Goal: Task Accomplishment & Management: Manage account settings

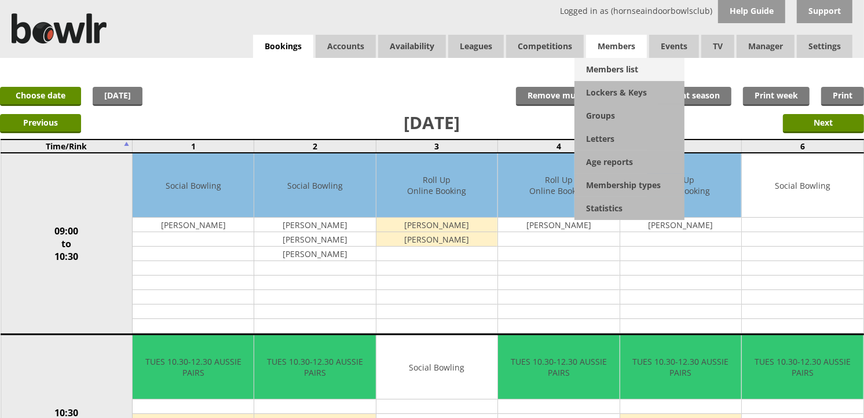
click at [617, 65] on link "Members list" at bounding box center [629, 69] width 110 height 23
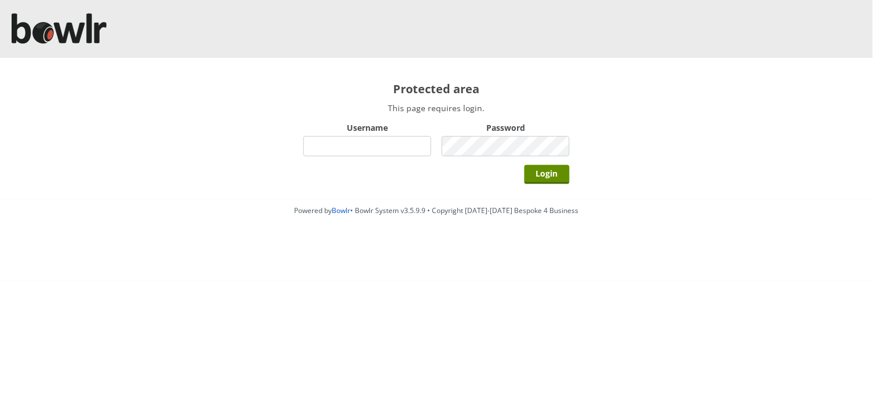
click at [429, 139] on input "Username" at bounding box center [367, 146] width 128 height 20
type input "hornseaindoorbowlsclub"
click at [525, 165] on input "Login" at bounding box center [547, 174] width 45 height 19
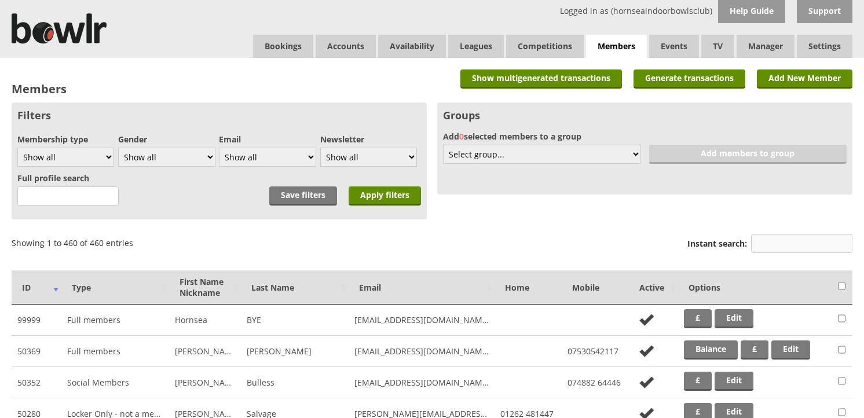
click at [793, 234] on input "Instant search:" at bounding box center [801, 243] width 101 height 19
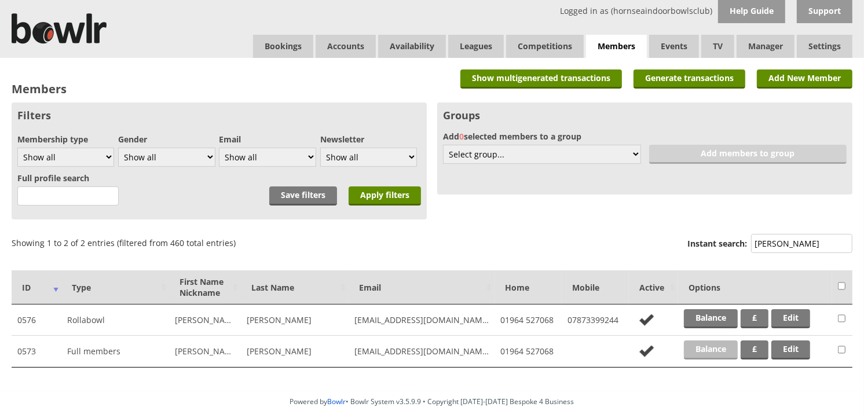
type input "dobb"
click at [716, 344] on link "Balance" at bounding box center [711, 350] width 54 height 19
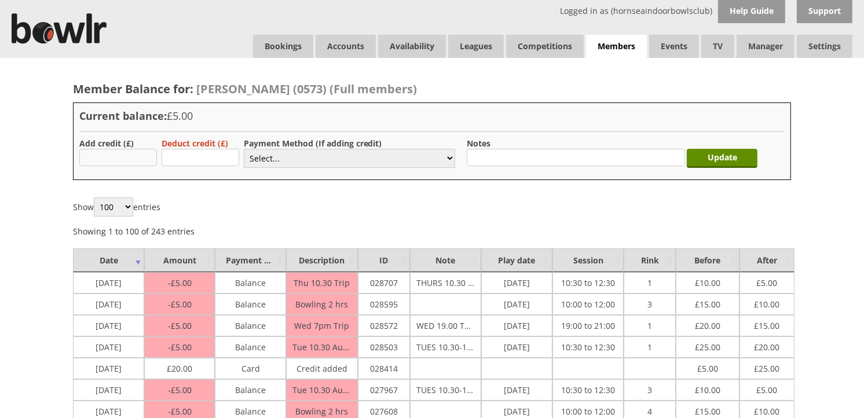
type input "20.00"
click at [270, 161] on select "Select... Cash Card Cheque Bank Transfer Other Member Card Gift Voucher Balance" at bounding box center [349, 158] width 211 height 19
click at [244, 149] on select "Select... Cash Card Cheque Bank Transfer Other Member Card Gift Voucher Balance" at bounding box center [349, 158] width 211 height 19
drag, startPoint x: 274, startPoint y: 204, endPoint x: 270, endPoint y: 173, distance: 31.5
click at [274, 203] on div "Show 100 250 500 1,000 entries Showing 1 to 100 of 243 entries Previous 1 2 3 N…" at bounding box center [432, 216] width 718 height 39
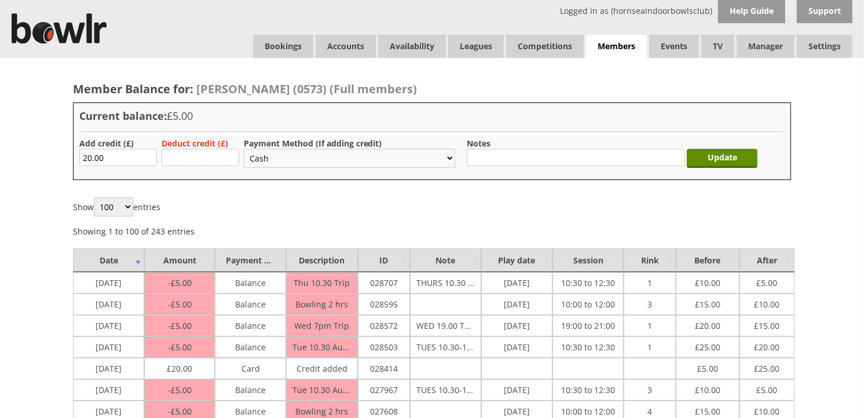
click at [273, 164] on select "Select... Cash Card Cheque Bank Transfer Other Member Card Gift Voucher Balance" at bounding box center [349, 158] width 211 height 19
select select "2"
click at [244, 149] on select "Select... Cash Card Cheque Bank Transfer Other Member Card Gift Voucher Balance" at bounding box center [349, 158] width 211 height 19
click at [708, 163] on input "Update" at bounding box center [722, 158] width 71 height 19
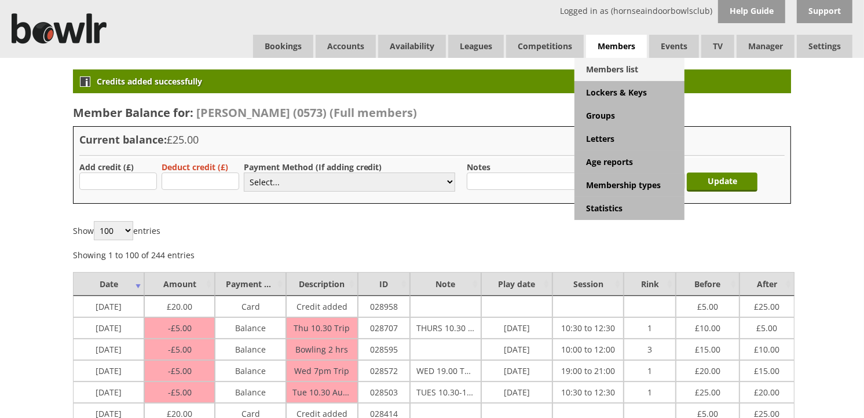
click at [621, 60] on link "Members list" at bounding box center [629, 69] width 110 height 23
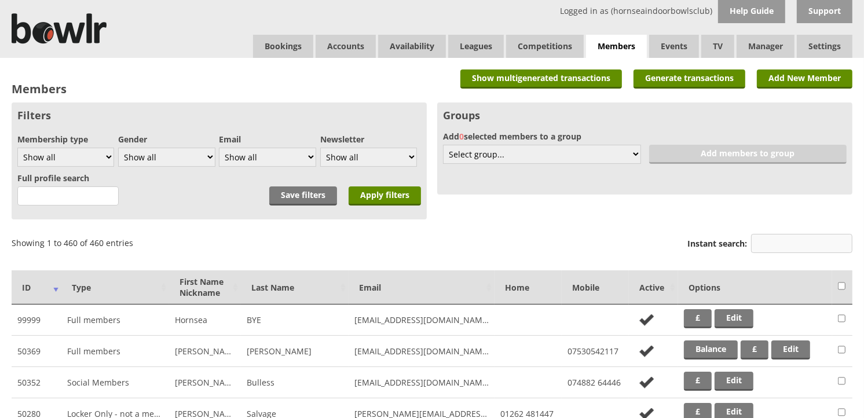
click at [774, 252] on input "Instant search:" at bounding box center [801, 243] width 101 height 19
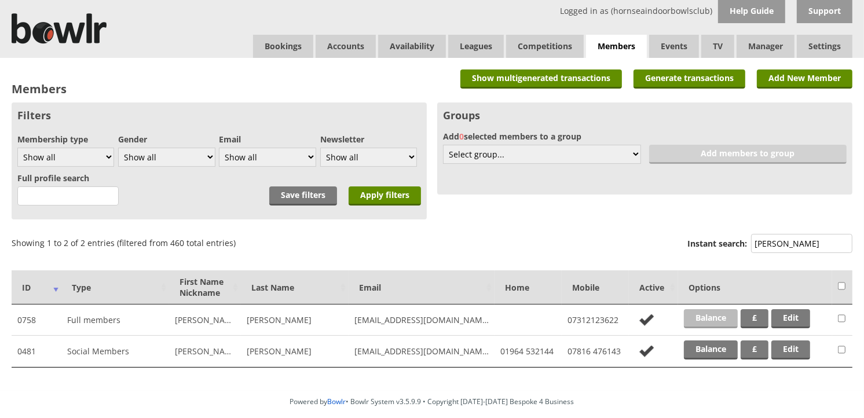
type input "kemp"
click at [720, 313] on link "Balance" at bounding box center [711, 318] width 54 height 19
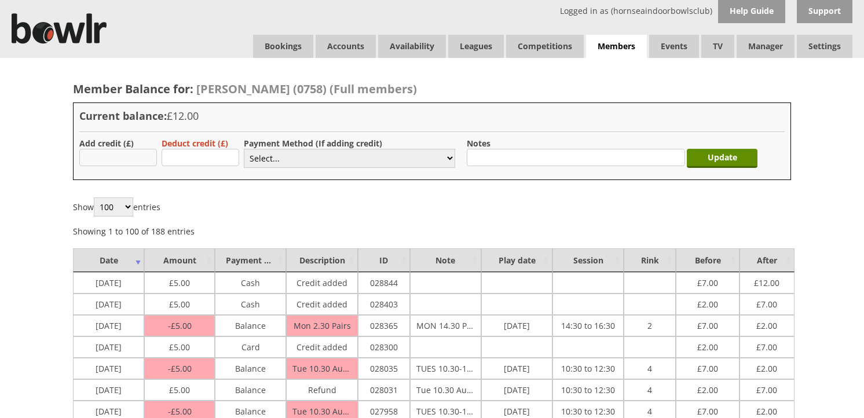
drag, startPoint x: 0, startPoint y: 0, endPoint x: 123, endPoint y: 153, distance: 196.5
click at [123, 153] on input "text" at bounding box center [118, 157] width 78 height 17
type input "5.00"
click at [283, 156] on select "Select... Cash Card Cheque Bank Transfer Other Member Card Gift Voucher Balance" at bounding box center [349, 158] width 211 height 19
select select "1"
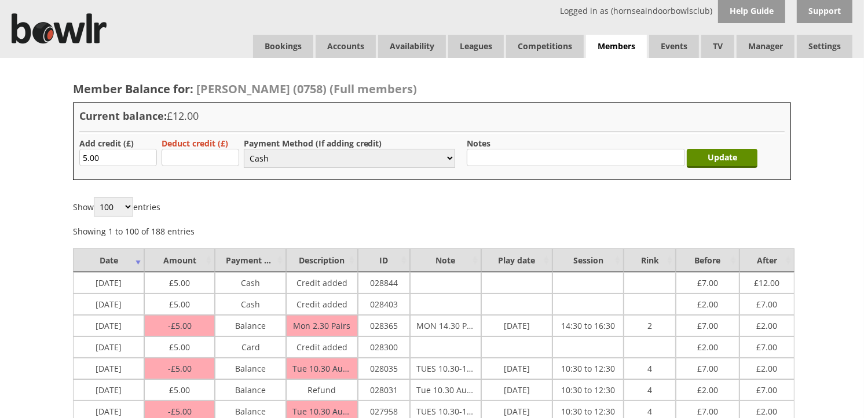
click at [244, 149] on select "Select... Cash Card Cheque Bank Transfer Other Member Card Gift Voucher Balance" at bounding box center [349, 158] width 211 height 19
click at [701, 157] on input "Update" at bounding box center [722, 158] width 71 height 19
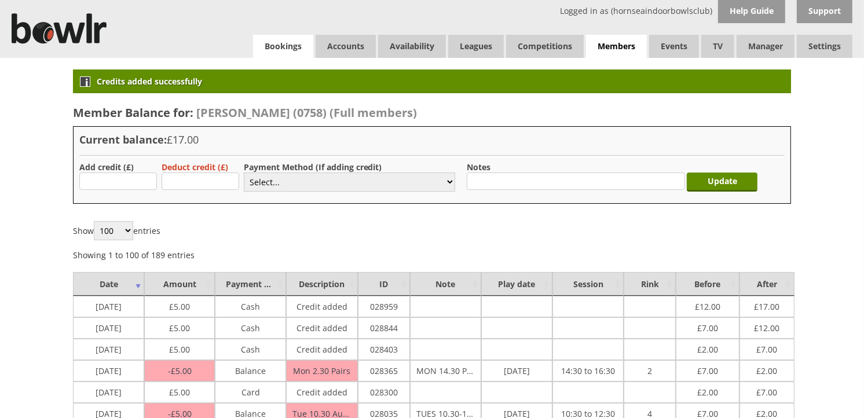
click at [292, 38] on link "Bookings" at bounding box center [283, 46] width 60 height 23
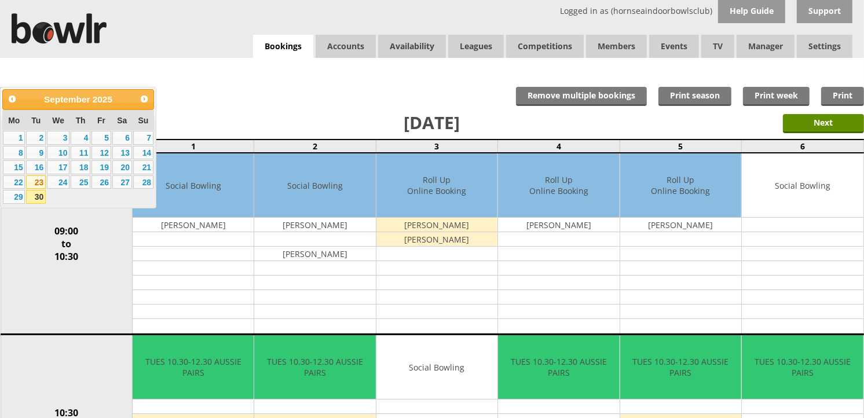
click at [33, 182] on link "23" at bounding box center [36, 182] width 20 height 14
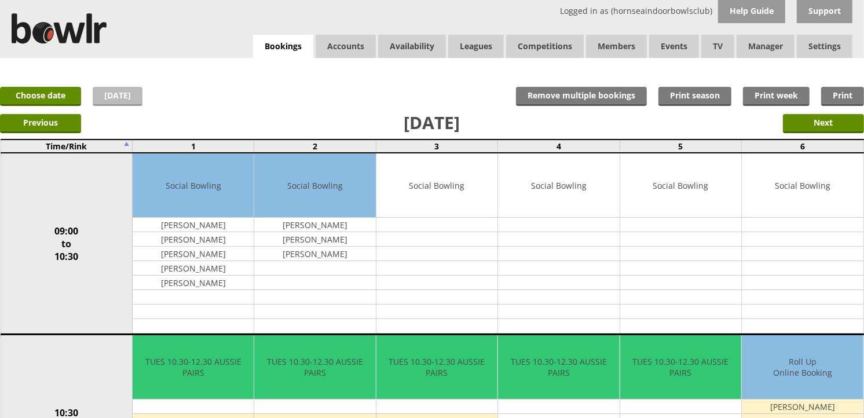
click at [107, 92] on link "[DATE]" at bounding box center [118, 96] width 50 height 19
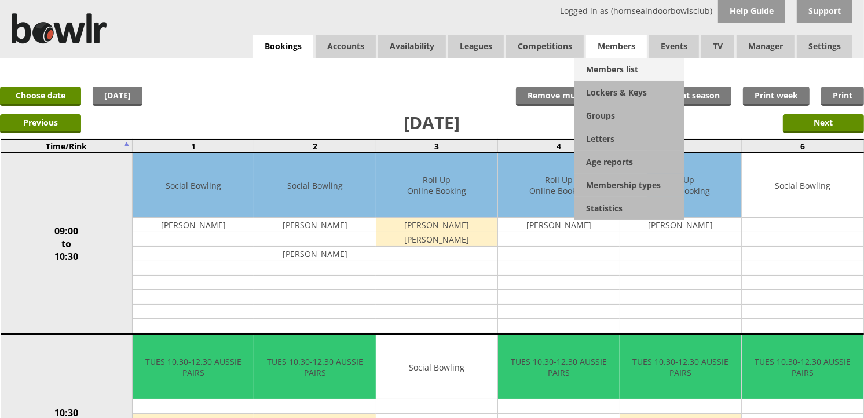
click at [614, 67] on link "Members list" at bounding box center [629, 69] width 110 height 23
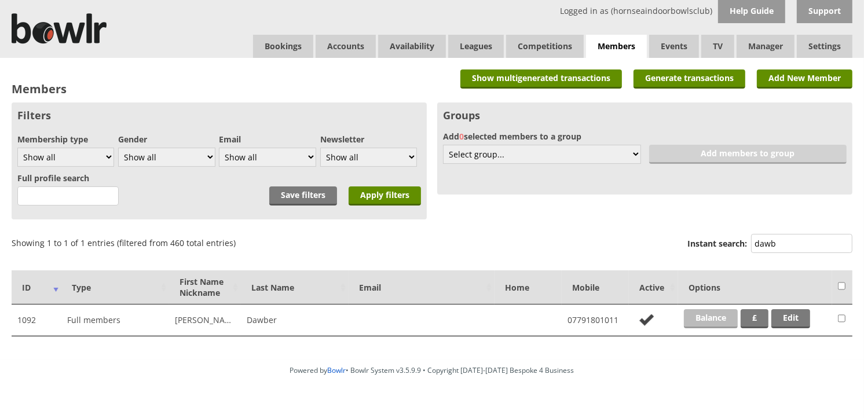
type input "dawb"
click at [717, 320] on link "Balance" at bounding box center [711, 318] width 54 height 19
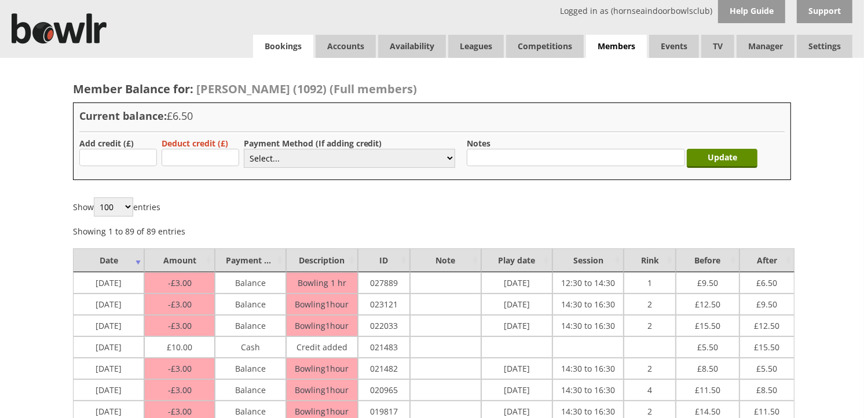
click at [292, 50] on link "Bookings" at bounding box center [283, 46] width 60 height 23
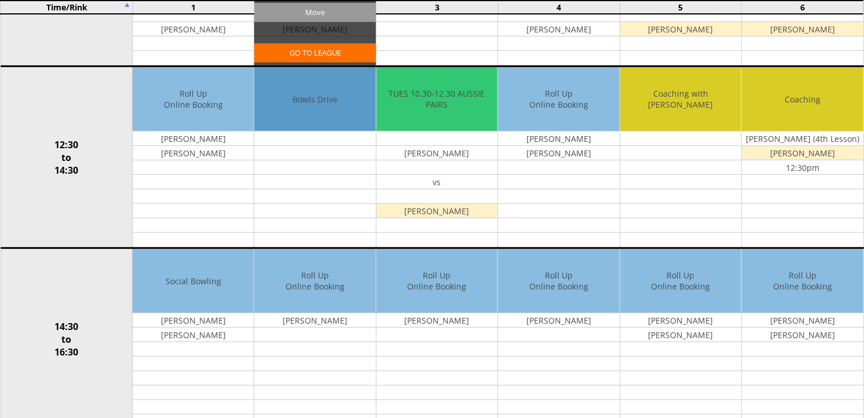
scroll to position [514, 0]
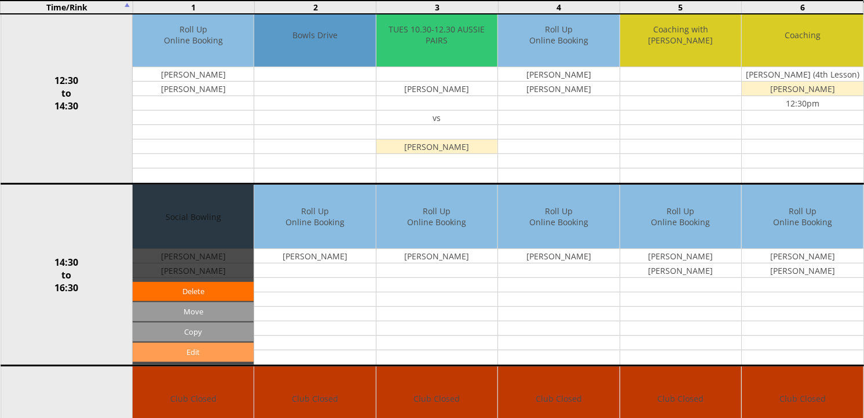
click at [142, 352] on link "Edit" at bounding box center [193, 352] width 121 height 19
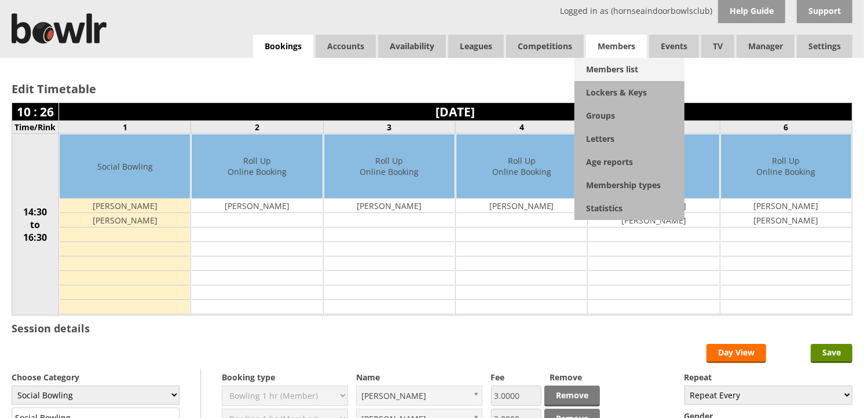
click at [617, 73] on link "Members list" at bounding box center [629, 69] width 110 height 23
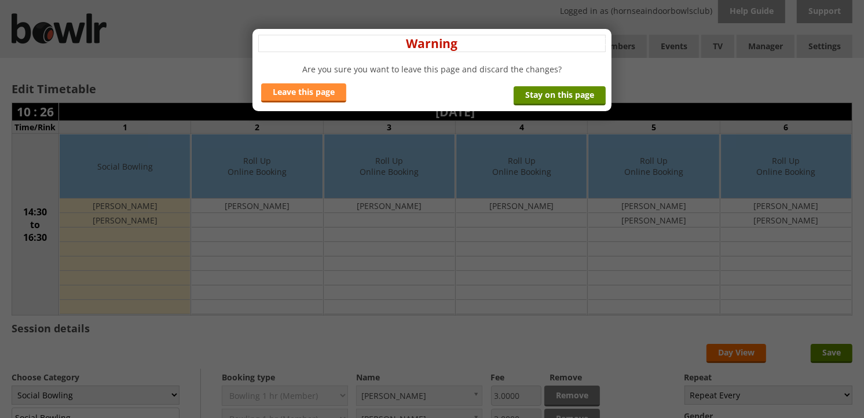
click at [299, 93] on link "Leave this page" at bounding box center [303, 92] width 85 height 19
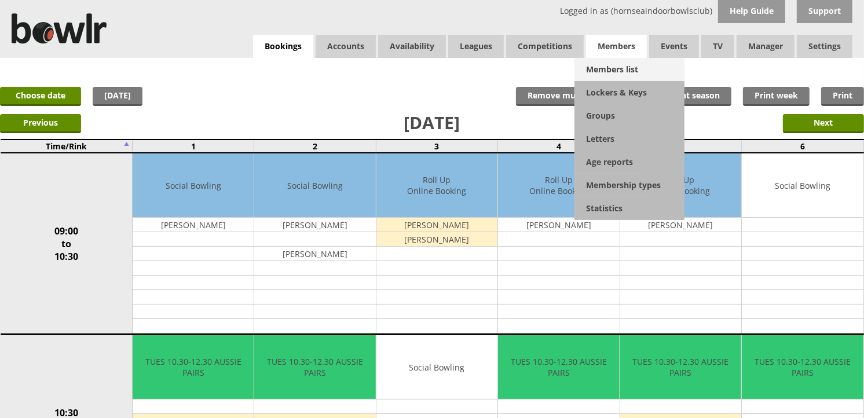
click at [598, 62] on link "Members list" at bounding box center [629, 69] width 110 height 23
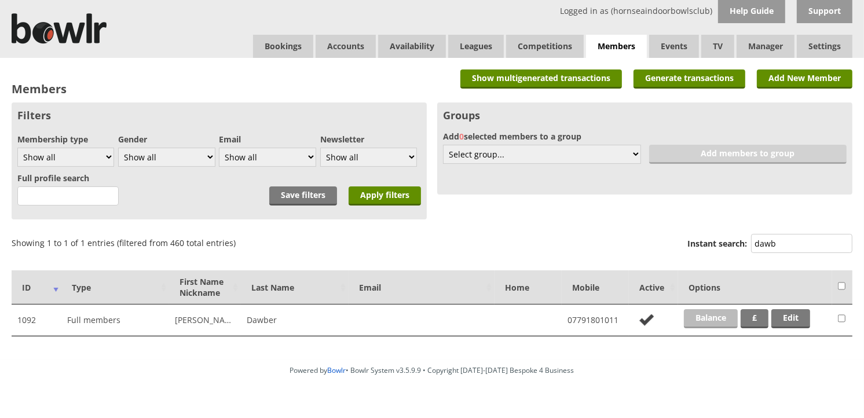
type input "dawb"
click at [720, 311] on link "Balance" at bounding box center [711, 318] width 54 height 19
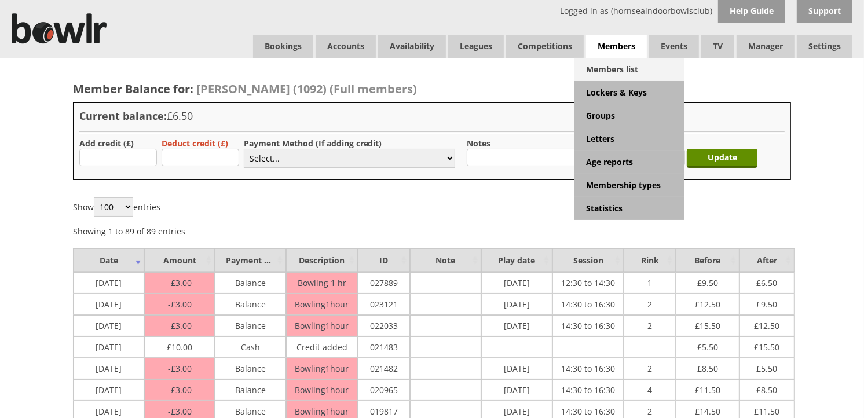
click at [607, 65] on link "Members list" at bounding box center [629, 69] width 110 height 23
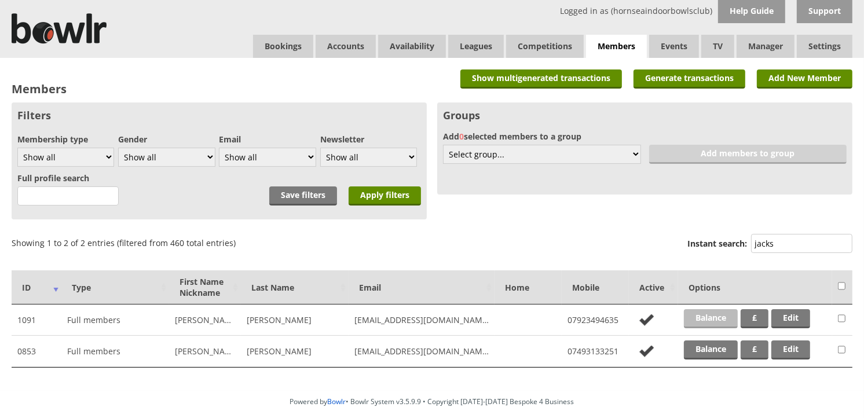
type input "jacks"
click at [714, 313] on link "Balance" at bounding box center [711, 318] width 54 height 19
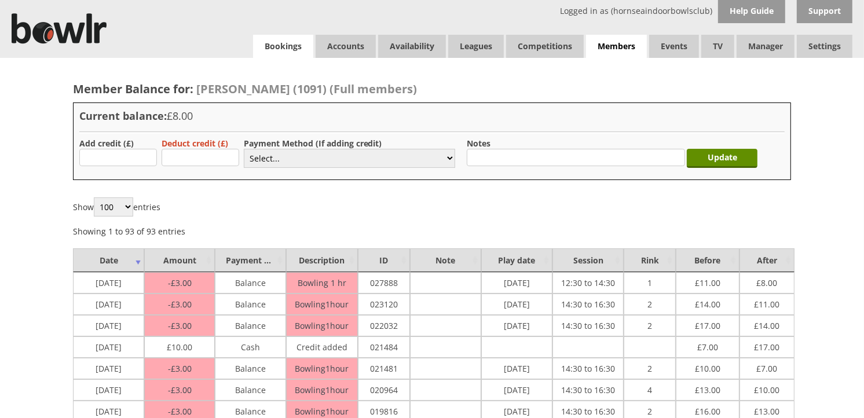
click at [284, 44] on link "Bookings" at bounding box center [283, 46] width 60 height 23
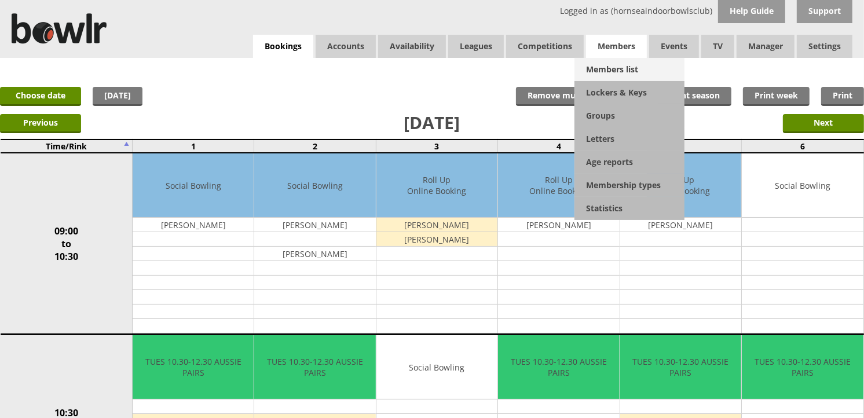
click at [632, 70] on link "Members list" at bounding box center [629, 69] width 110 height 23
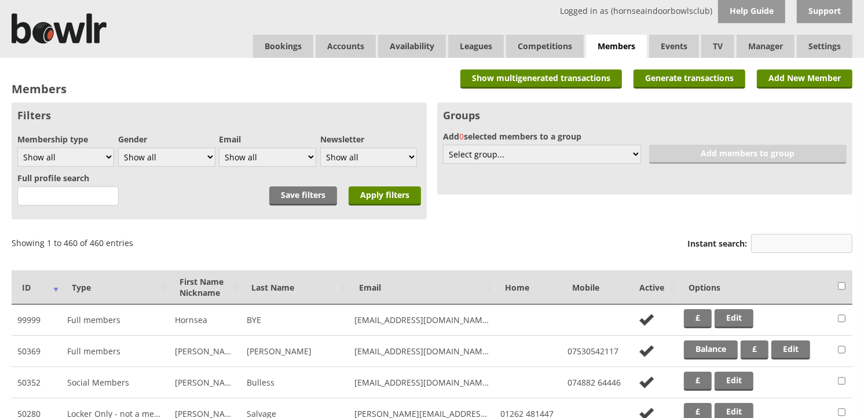
drag, startPoint x: 758, startPoint y: 232, endPoint x: 759, endPoint y: 239, distance: 7.2
click at [758, 232] on div "Instant search:" at bounding box center [769, 245] width 165 height 28
click at [759, 239] on input "Instant search:" at bounding box center [801, 243] width 101 height 19
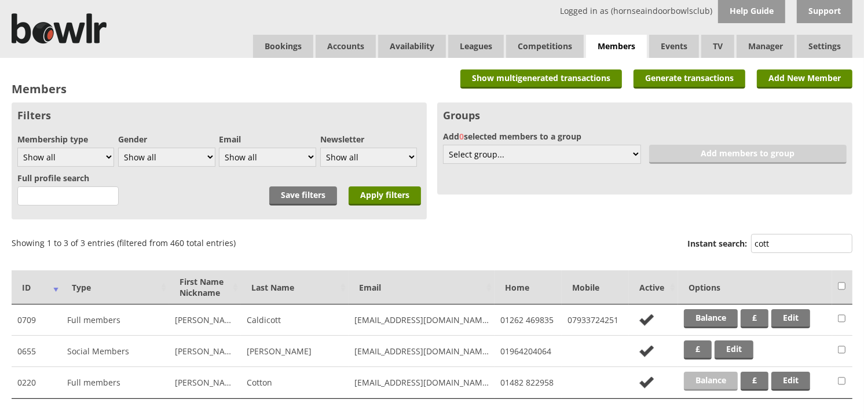
type input "cott"
click at [720, 379] on link "Balance" at bounding box center [711, 381] width 54 height 19
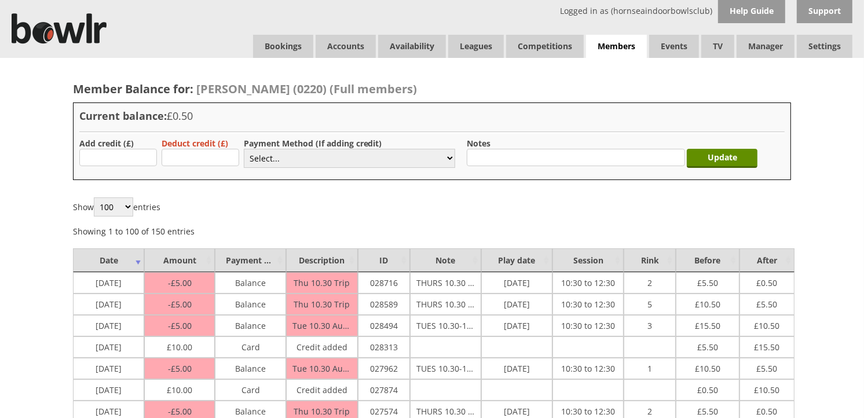
type input "10.00"
click at [286, 161] on select "Select... Cash Card Cheque Bank Transfer Other Member Card Gift Voucher Balance" at bounding box center [349, 158] width 211 height 19
select select "2"
click at [244, 149] on select "Select... Cash Card Cheque Bank Transfer Other Member Card Gift Voucher Balance" at bounding box center [349, 158] width 211 height 19
click at [717, 165] on input "Update" at bounding box center [722, 158] width 71 height 19
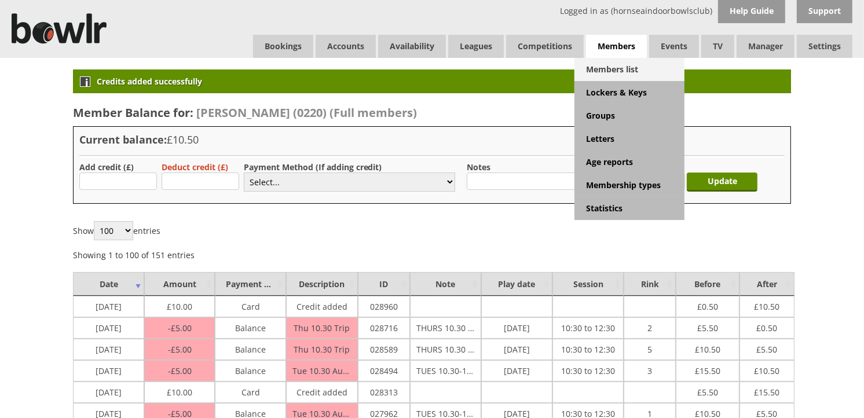
click at [616, 62] on link "Members list" at bounding box center [629, 69] width 110 height 23
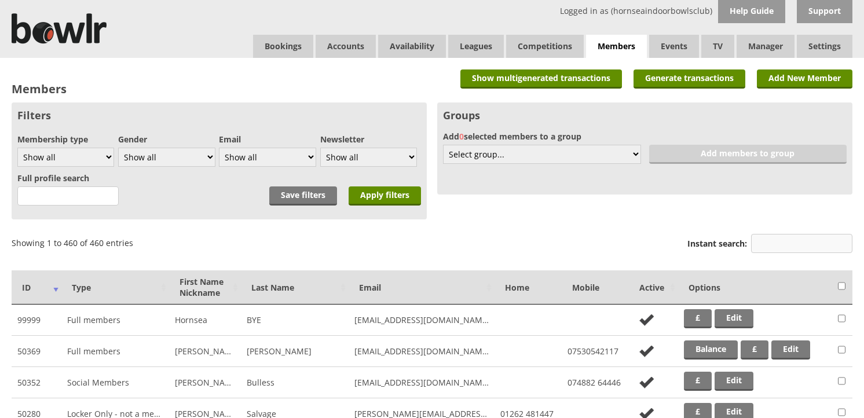
click at [829, 244] on input "Instant search:" at bounding box center [801, 243] width 101 height 19
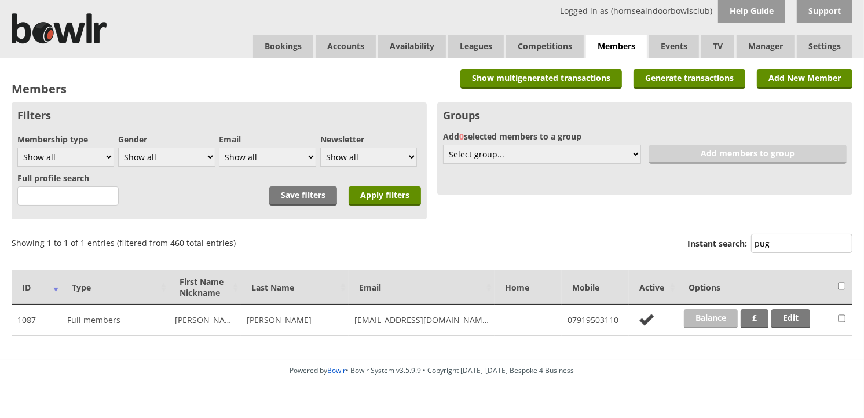
type input "pug"
click at [716, 320] on link "Balance" at bounding box center [711, 318] width 54 height 19
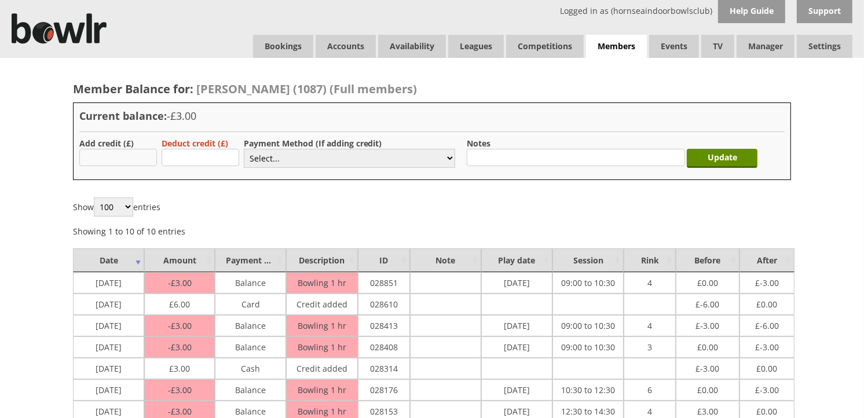
click at [94, 155] on input "text" at bounding box center [118, 157] width 78 height 17
type input "3"
click at [297, 167] on select "Select... Cash Card Cheque Bank Transfer Other Member Card Gift Voucher Balance" at bounding box center [349, 158] width 211 height 19
select select "2"
click at [244, 149] on select "Select... Cash Card Cheque Bank Transfer Other Member Card Gift Voucher Balance" at bounding box center [349, 158] width 211 height 19
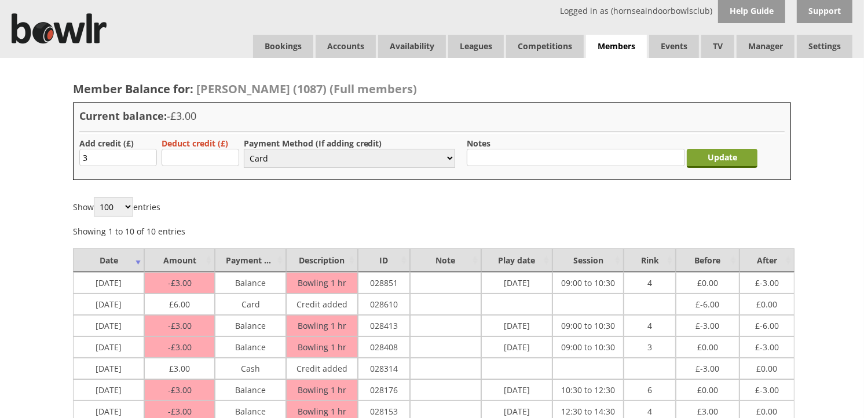
click at [730, 163] on input "Update" at bounding box center [722, 158] width 71 height 19
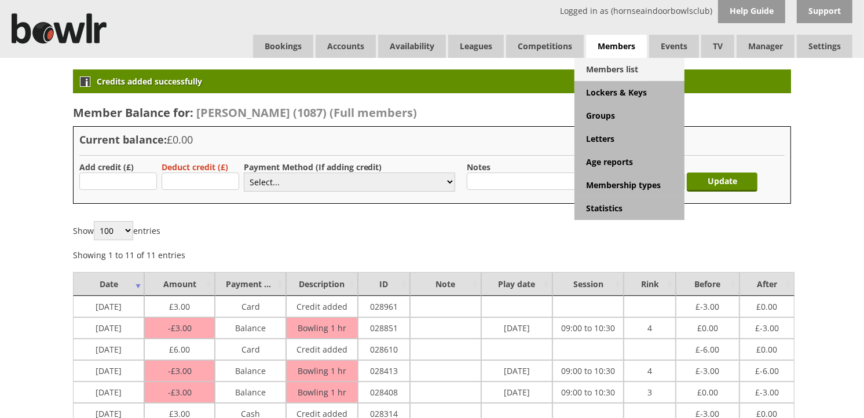
click at [616, 61] on link "Members list" at bounding box center [629, 69] width 110 height 23
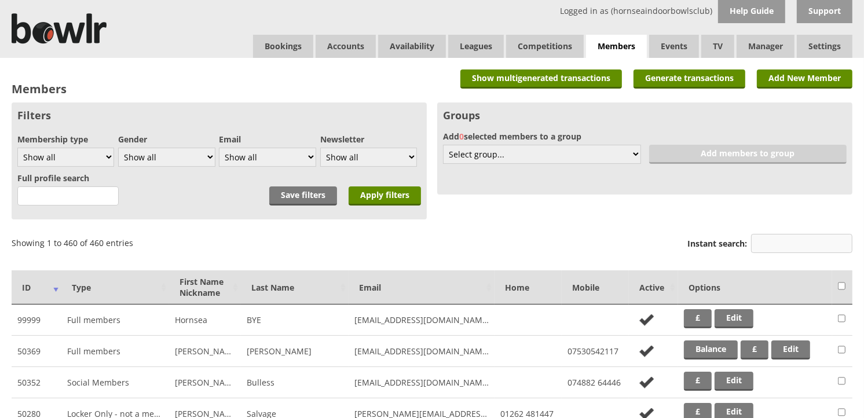
click at [800, 241] on input "Instant search:" at bounding box center [801, 243] width 101 height 19
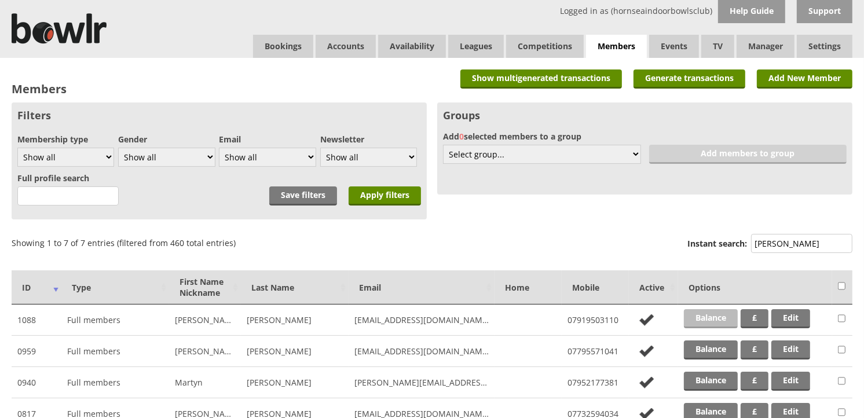
type input "smith"
click at [727, 320] on link "Balance" at bounding box center [711, 318] width 54 height 19
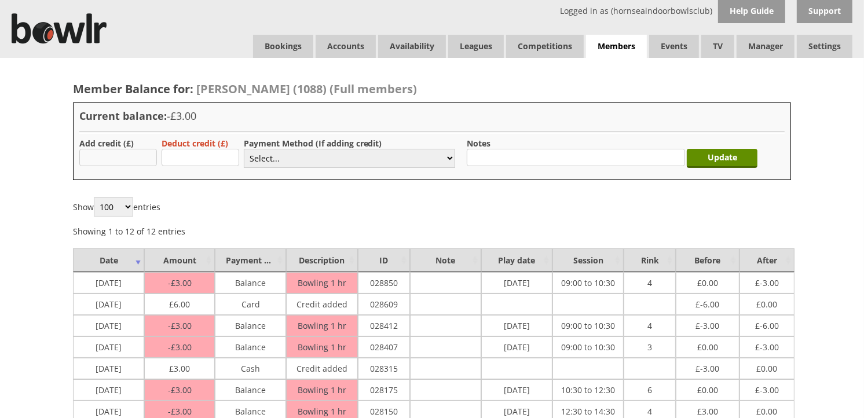
click at [153, 158] on input "text" at bounding box center [118, 157] width 78 height 17
type input "3"
drag, startPoint x: 274, startPoint y: 155, endPoint x: 274, endPoint y: 166, distance: 11.6
click at [274, 155] on select "Select... Cash Card Cheque Bank Transfer Other Member Card Gift Voucher Balance" at bounding box center [349, 158] width 211 height 19
select select "2"
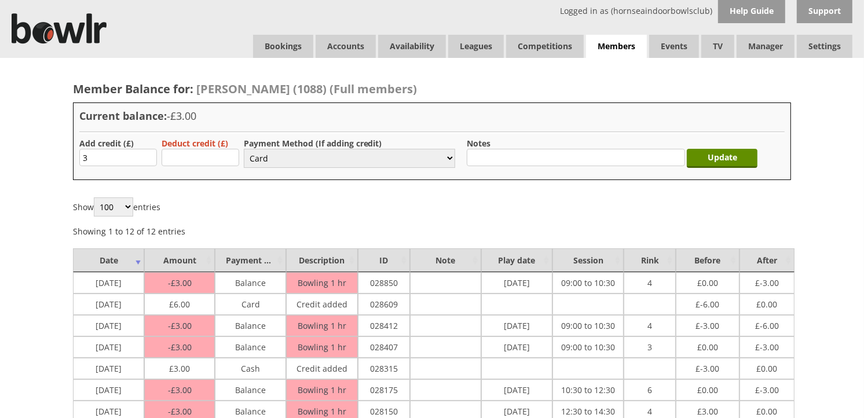
click at [244, 149] on select "Select... Cash Card Cheque Bank Transfer Other Member Card Gift Voucher Balance" at bounding box center [349, 158] width 211 height 19
click at [703, 155] on input "Update" at bounding box center [722, 158] width 71 height 19
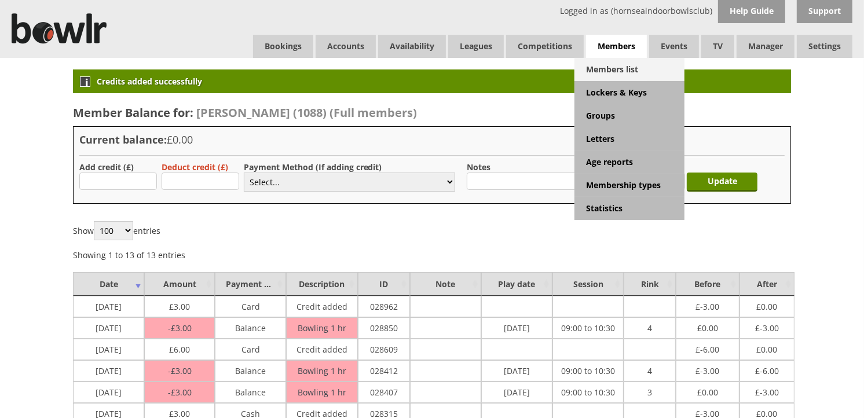
click at [603, 58] on link "Members list" at bounding box center [629, 69] width 110 height 23
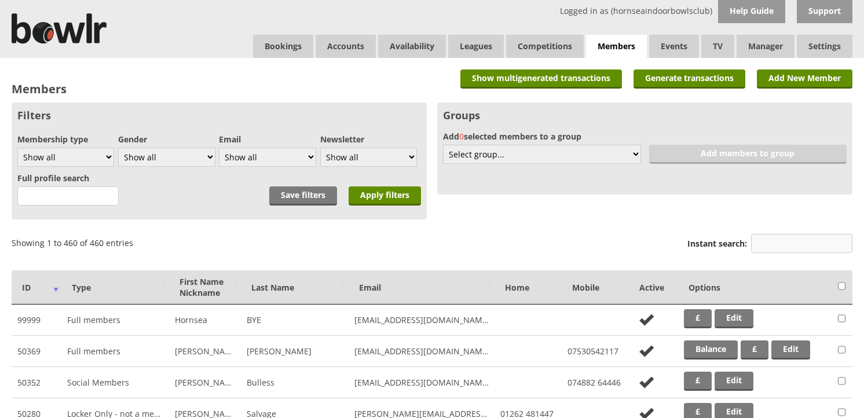
click at [751, 243] on input "Instant search:" at bounding box center [801, 243] width 101 height 19
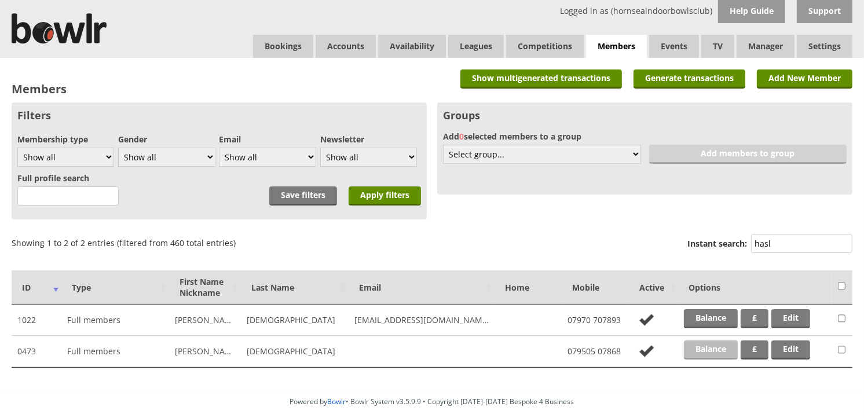
type input "hasl"
click at [691, 342] on link "Balance" at bounding box center [711, 350] width 54 height 19
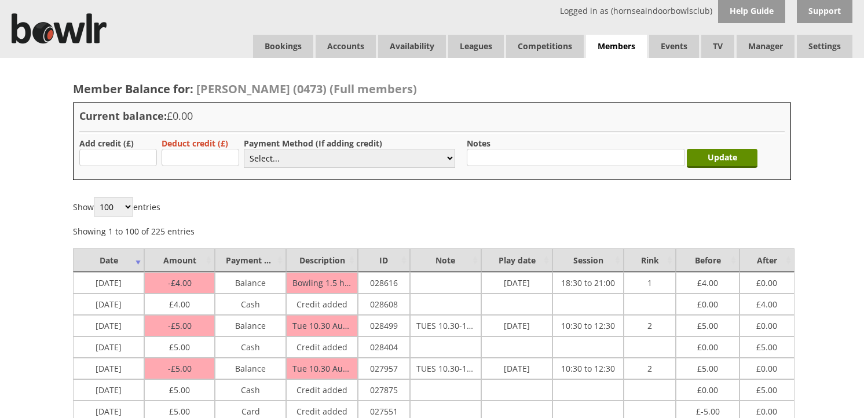
click at [129, 159] on input "text" at bounding box center [118, 157] width 78 height 17
type input "5.00"
click at [292, 158] on select "Select... Cash Card Cheque Bank Transfer Other Member Card Gift Voucher Balance" at bounding box center [349, 158] width 211 height 19
select select "1"
click at [244, 149] on select "Select... Cash Card Cheque Bank Transfer Other Member Card Gift Voucher Balance" at bounding box center [349, 158] width 211 height 19
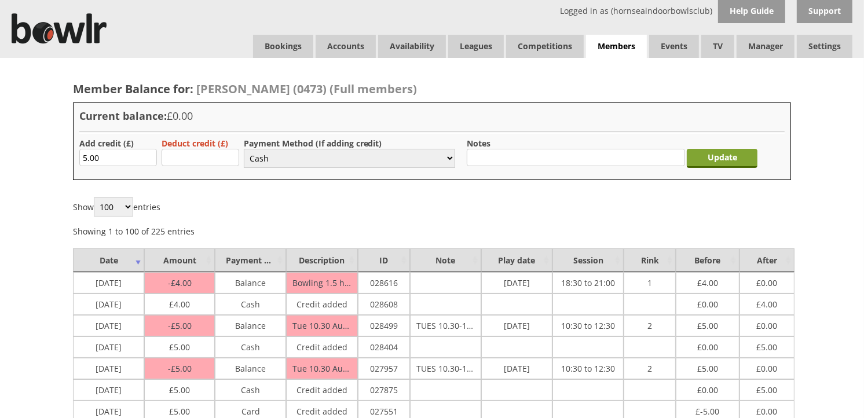
click at [698, 161] on input "Update" at bounding box center [722, 158] width 71 height 19
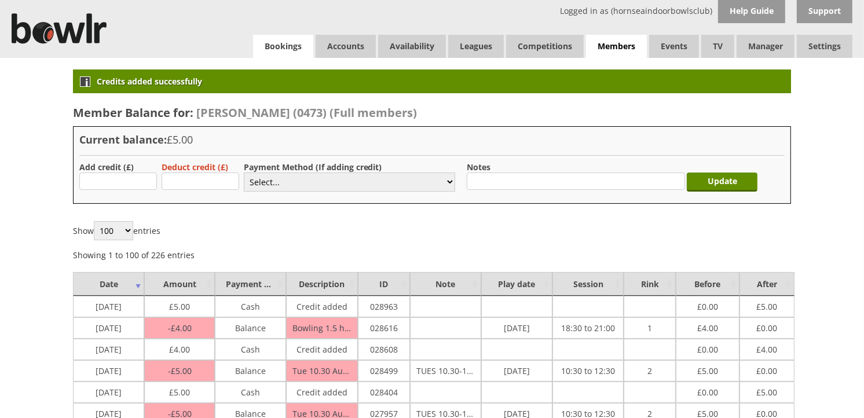
click at [297, 52] on link "Bookings" at bounding box center [283, 46] width 60 height 23
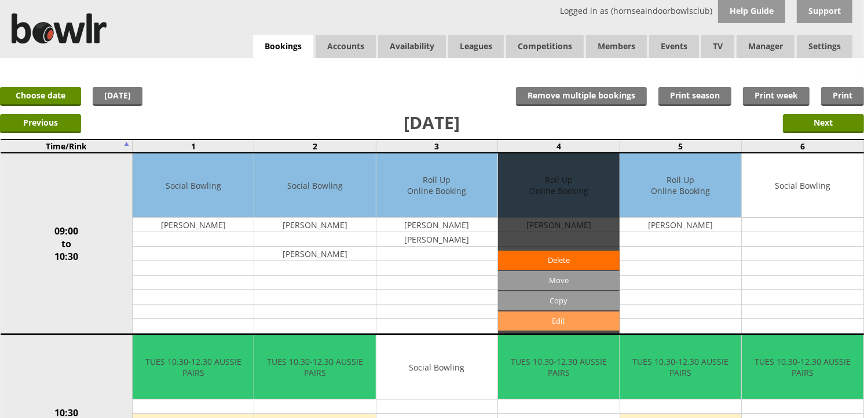
click at [552, 314] on link "Edit" at bounding box center [558, 321] width 121 height 19
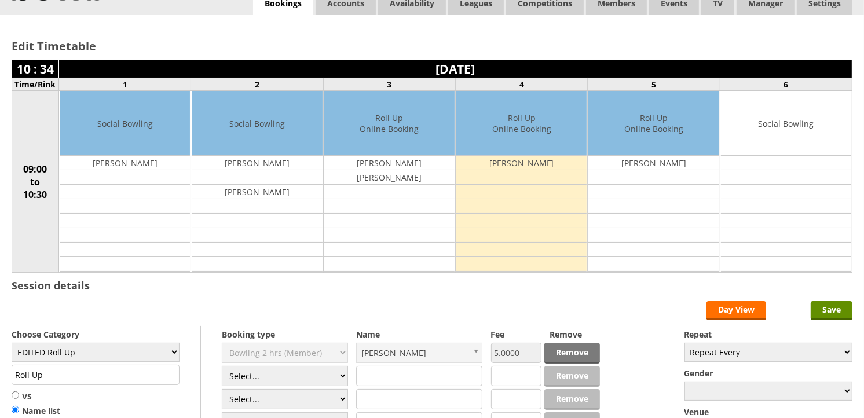
scroll to position [64, 0]
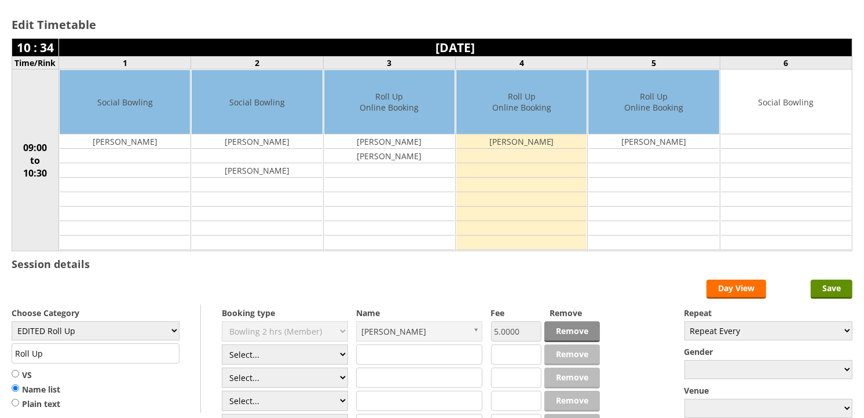
click at [559, 328] on link "Remove" at bounding box center [572, 331] width 56 height 21
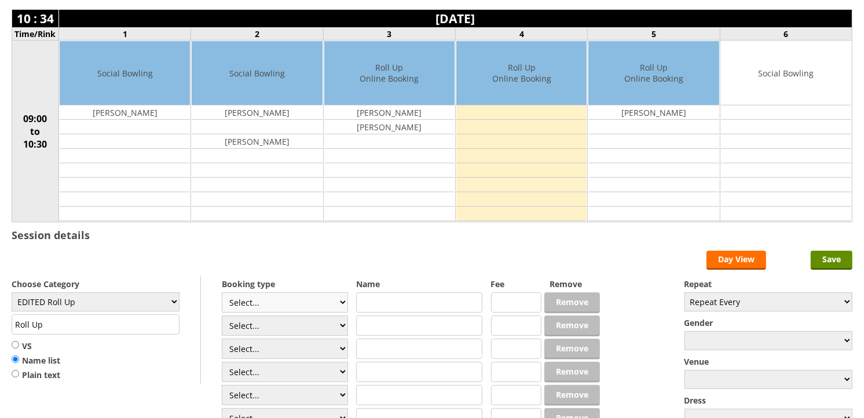
select select "1_54"
click at [222, 293] on select "Select... Club Competition (Member) Club Competition (Visitor) National (Member…" at bounding box center [285, 302] width 126 height 20
type input "EDITED Roll Up"
type input "3.0000"
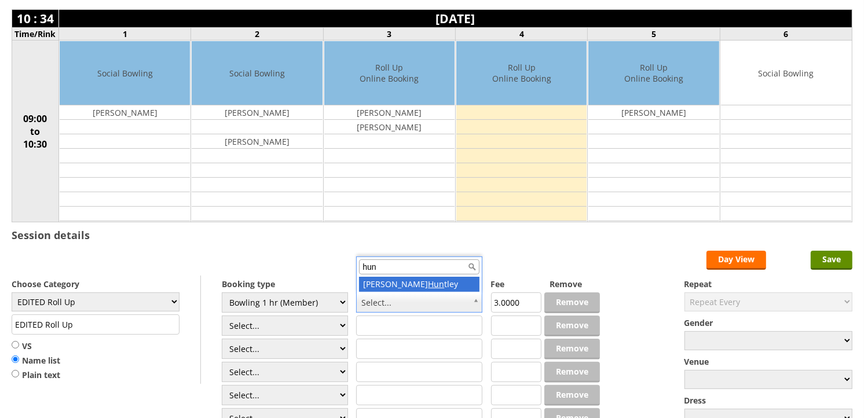
type input "hunt"
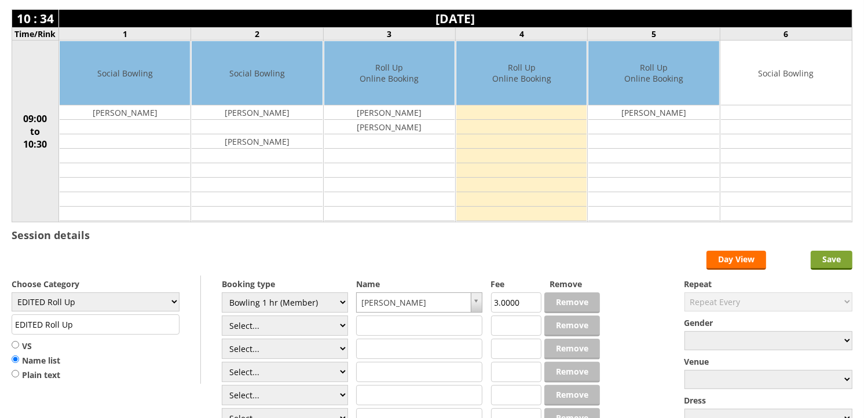
click at [842, 262] on input "Save" at bounding box center [832, 260] width 42 height 19
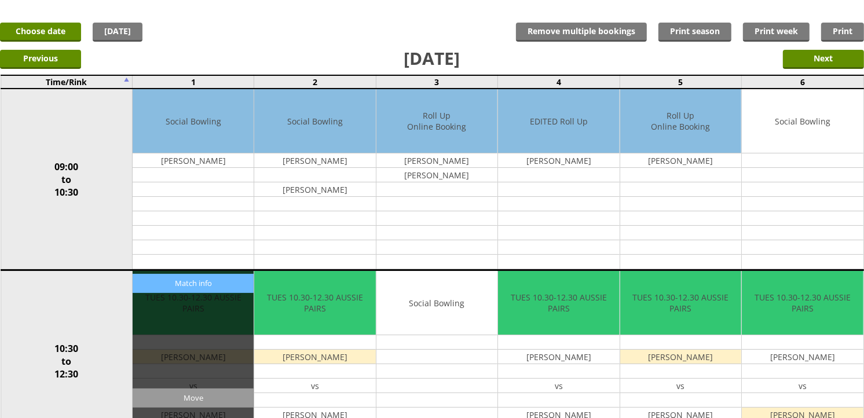
scroll to position [64, 0]
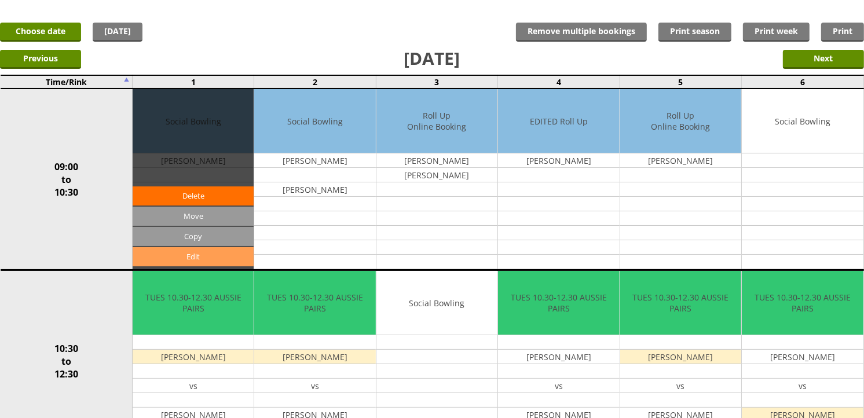
click at [220, 258] on link "Edit" at bounding box center [193, 256] width 121 height 19
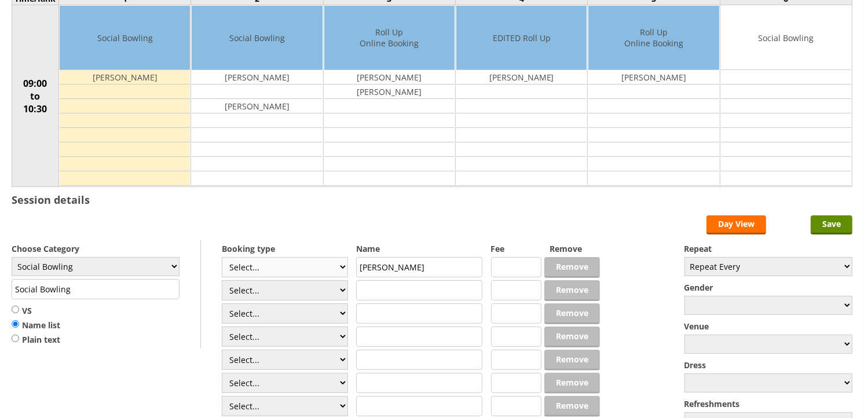
scroll to position [129, 0]
click at [254, 264] on select "Select... Club Competition (Member) Club Competition (Visitor) National (Member…" at bounding box center [285, 267] width 126 height 20
select select "1_54"
click at [222, 258] on select "Select... Club Competition (Member) Club Competition (Visitor) National (Member…" at bounding box center [285, 267] width 126 height 20
type input "3.0000"
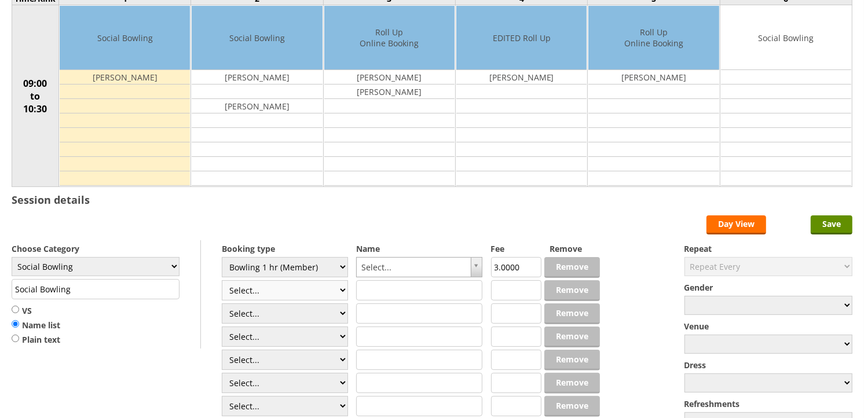
click at [277, 286] on select "Select... Club Competition (Member) Club Competition (Visitor) National (Member…" at bounding box center [285, 290] width 126 height 20
select select "1_54"
click at [222, 281] on select "Select... Club Competition (Member) Club Competition (Visitor) National (Member…" at bounding box center [285, 290] width 126 height 20
type input "3.0000"
drag, startPoint x: 283, startPoint y: 313, endPoint x: 279, endPoint y: 303, distance: 10.6
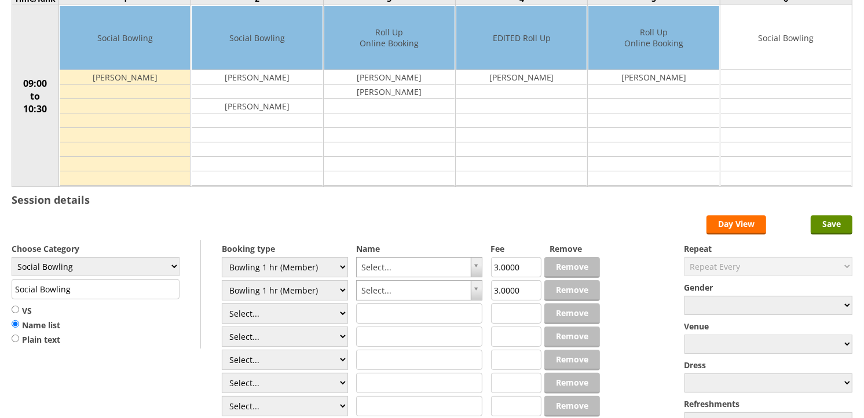
click at [281, 313] on select "Select... Club Competition (Member) Club Competition (Visitor) National (Member…" at bounding box center [285, 313] width 126 height 20
select select "1_54"
click at [222, 304] on select "Select... Club Competition (Member) Club Competition (Visitor) National (Member…" at bounding box center [285, 313] width 126 height 20
type input "3.0000"
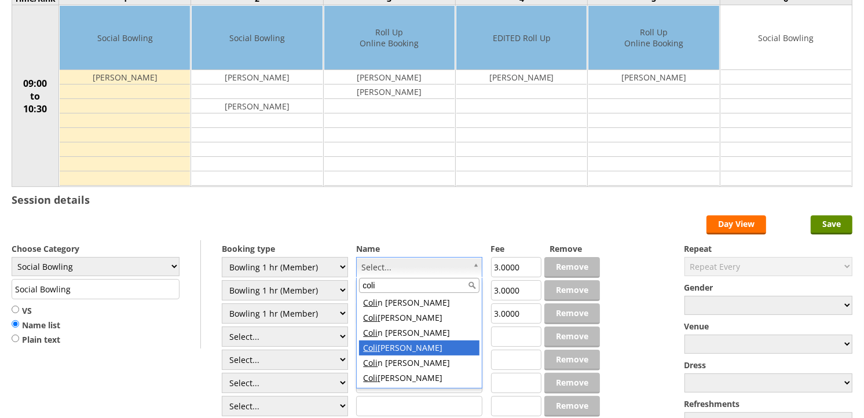
type input "coli"
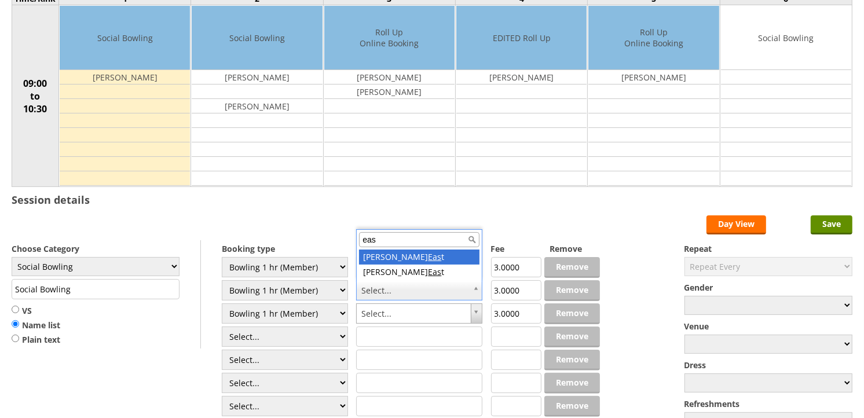
type input "east"
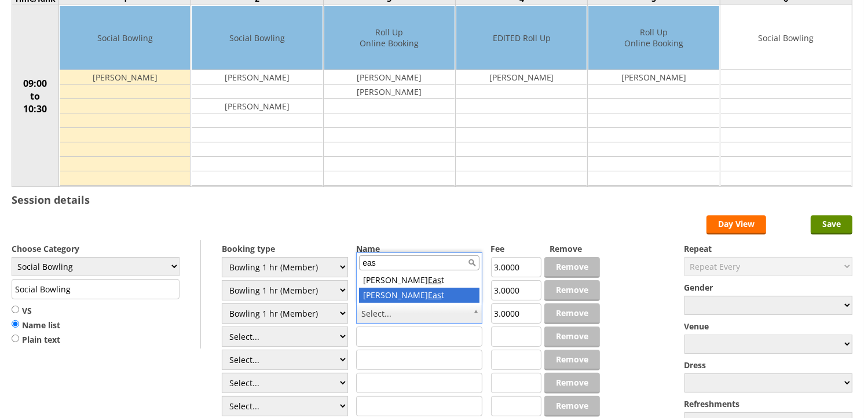
type input "eas"
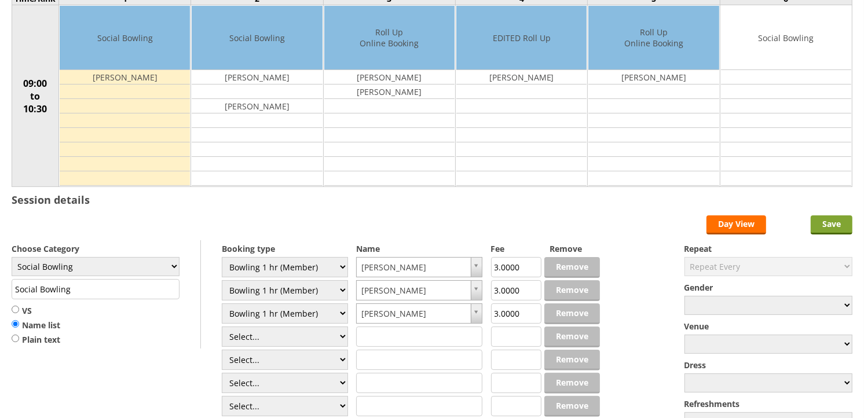
click at [823, 228] on input "Save" at bounding box center [832, 224] width 42 height 19
